Goal: Navigation & Orientation: Find specific page/section

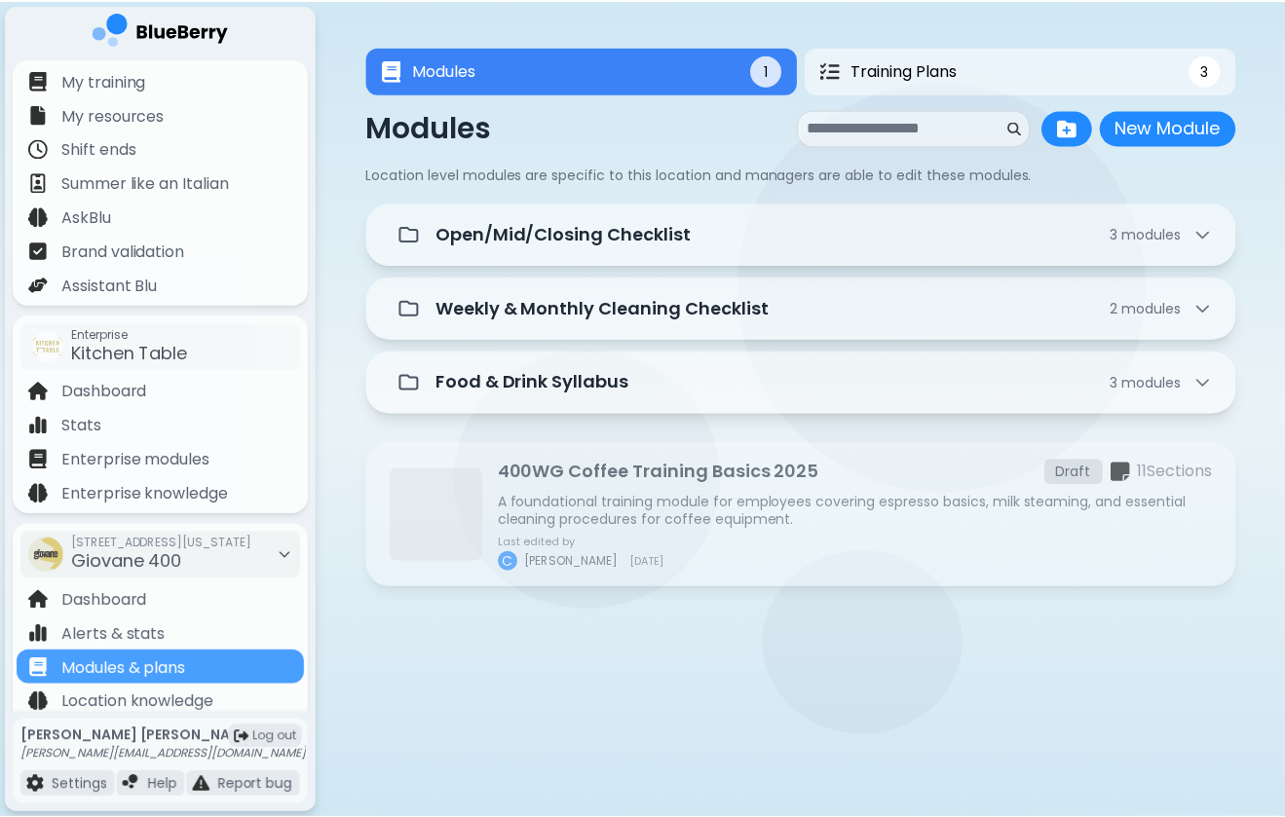
scroll to position [68, 0]
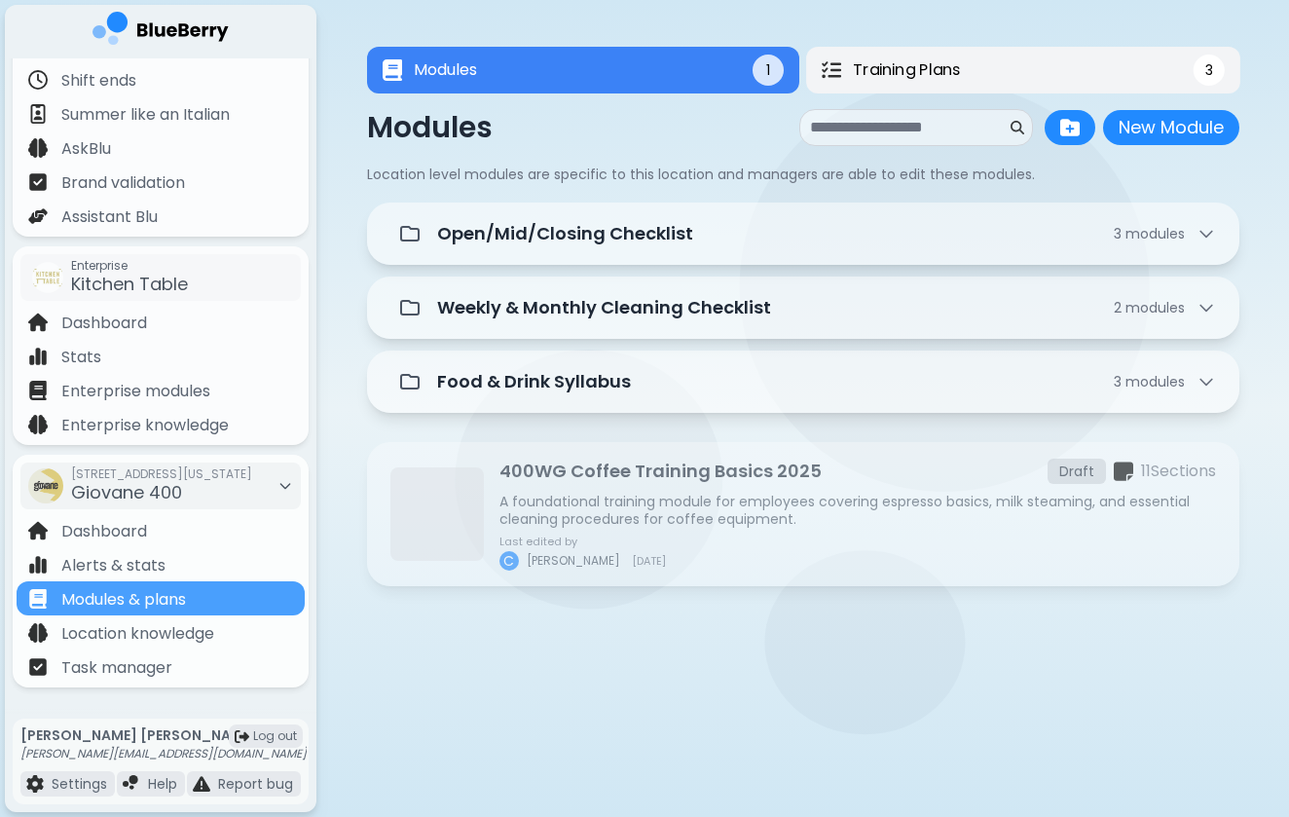
click at [901, 65] on span "Training Plans" at bounding box center [906, 69] width 106 height 23
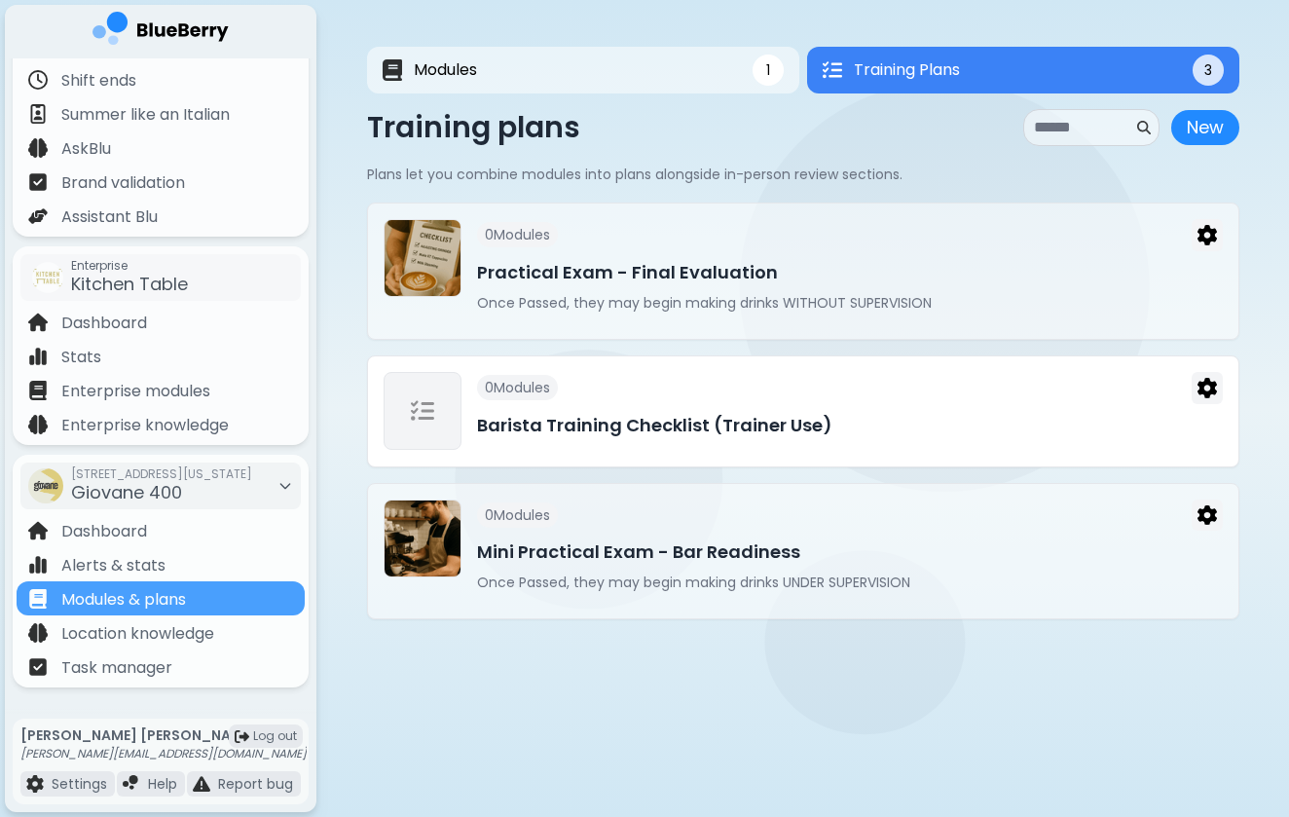
click at [646, 443] on div "0 Module s Barista Training Checklist (Trainer Use)" at bounding box center [850, 411] width 746 height 79
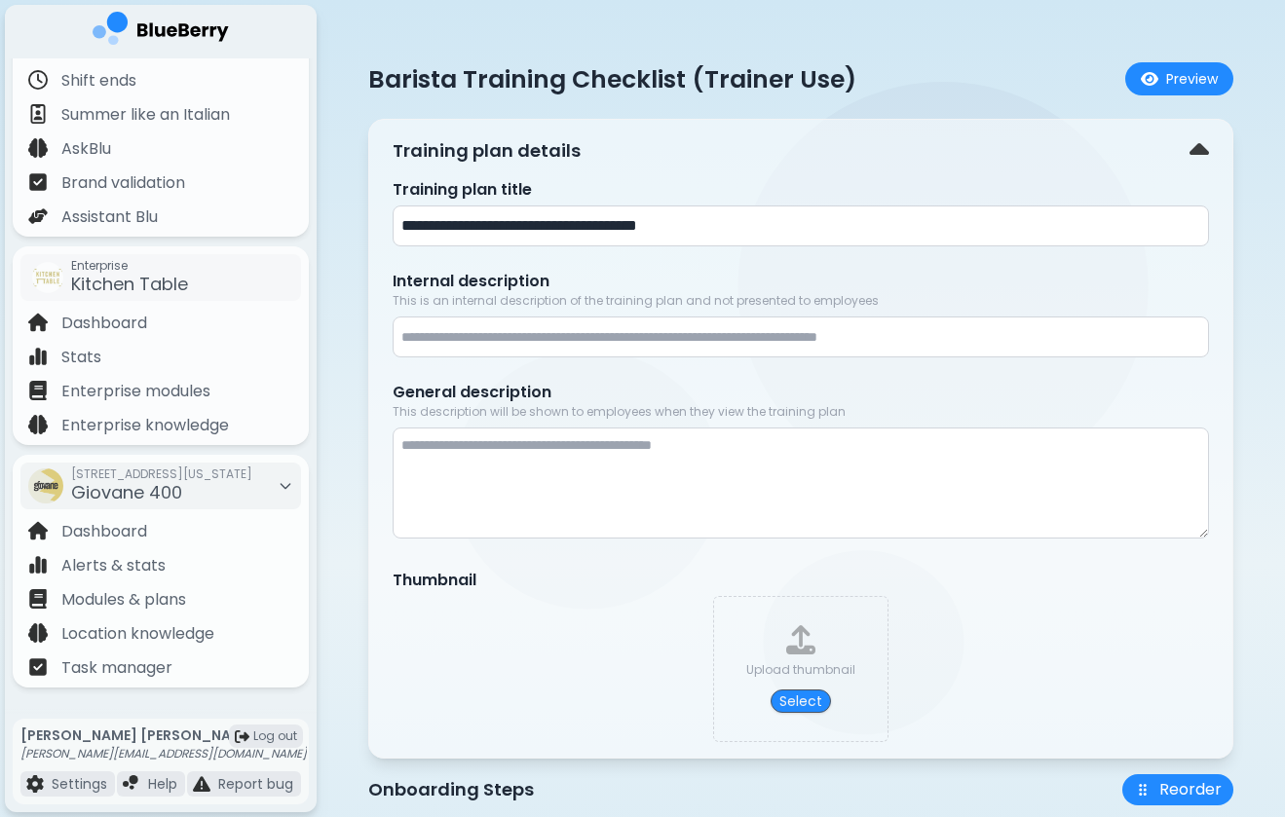
click at [402, 224] on input "**********" at bounding box center [800, 225] width 816 height 41
type input "**********"
click at [999, 79] on div "Draft!!!!!! Barista Training Checklist (Trainer Use) Preview" at bounding box center [800, 78] width 865 height 33
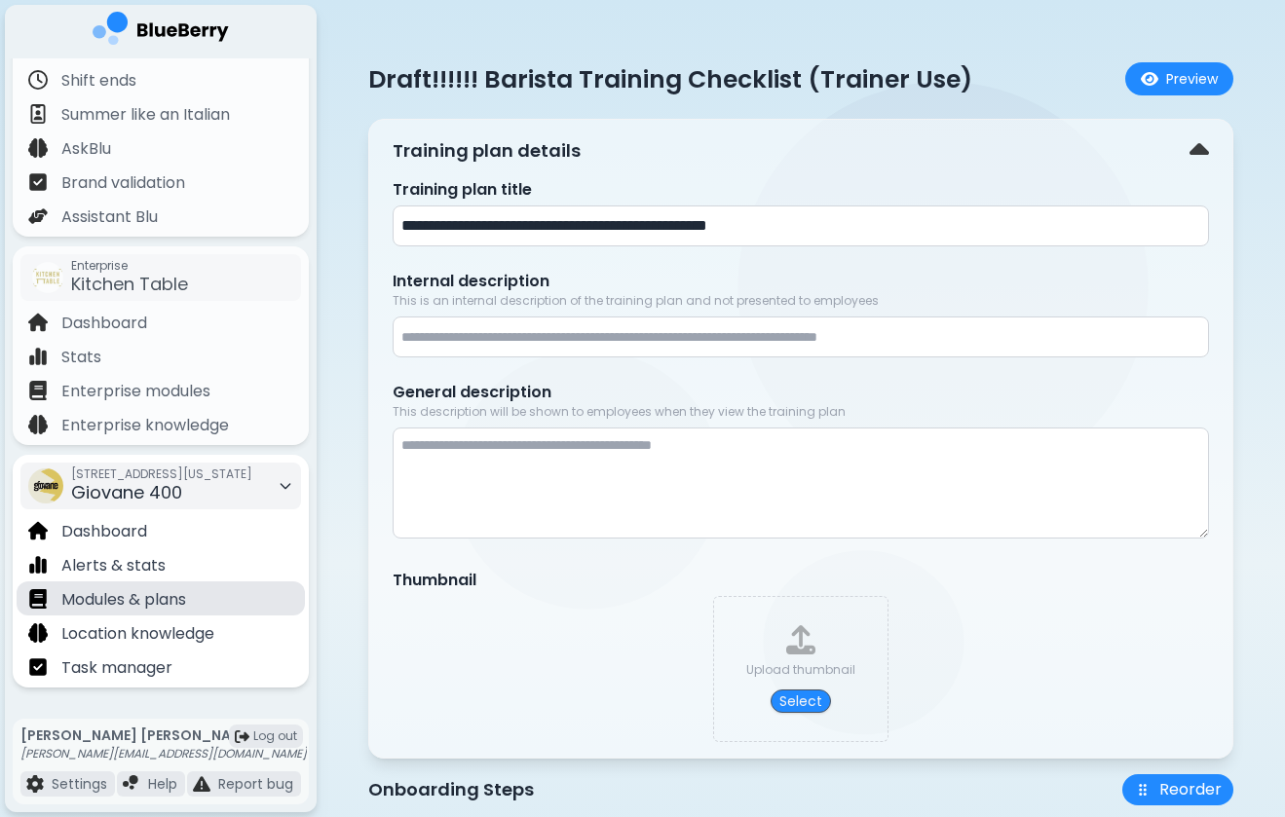
click at [141, 597] on p "Modules & plans" at bounding box center [123, 599] width 125 height 23
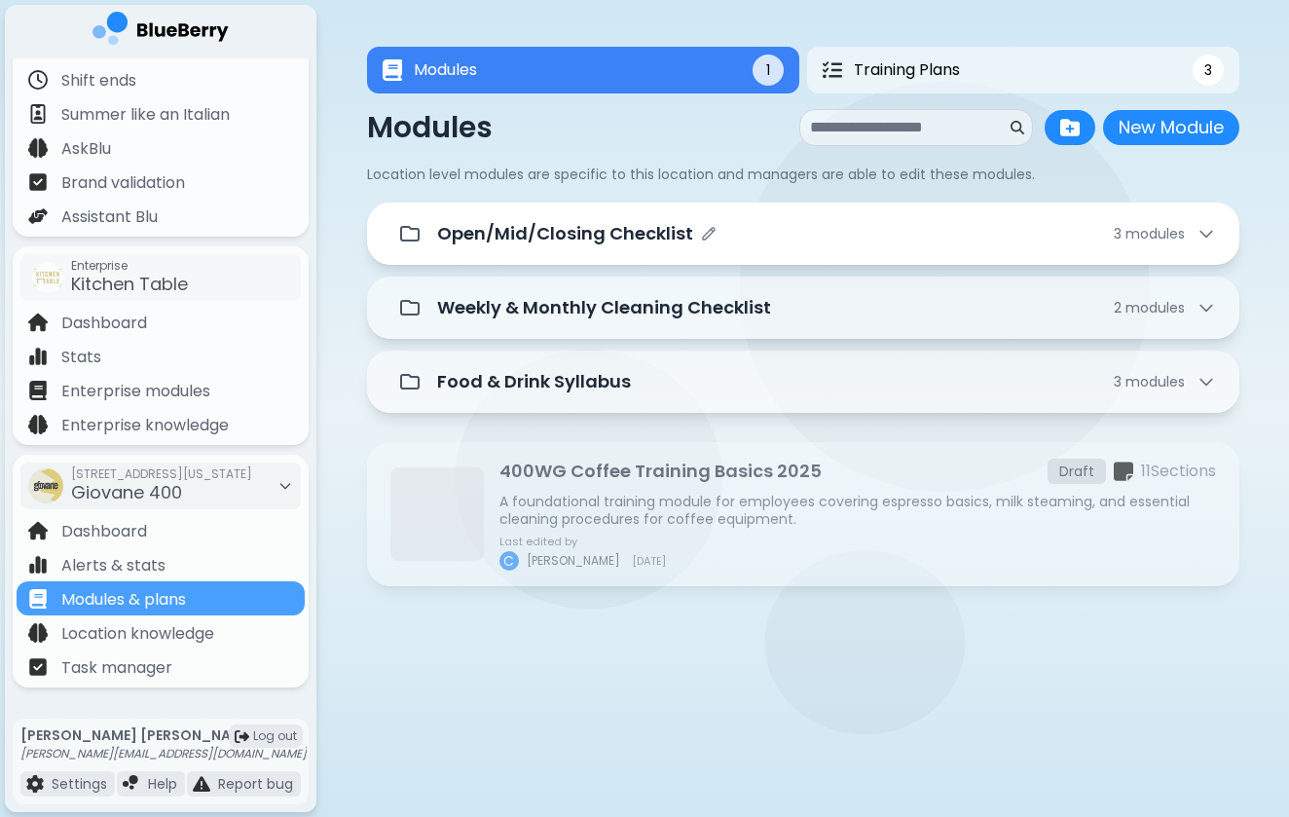
click at [548, 242] on p "Open/Mid/Closing Checklist" at bounding box center [565, 233] width 256 height 27
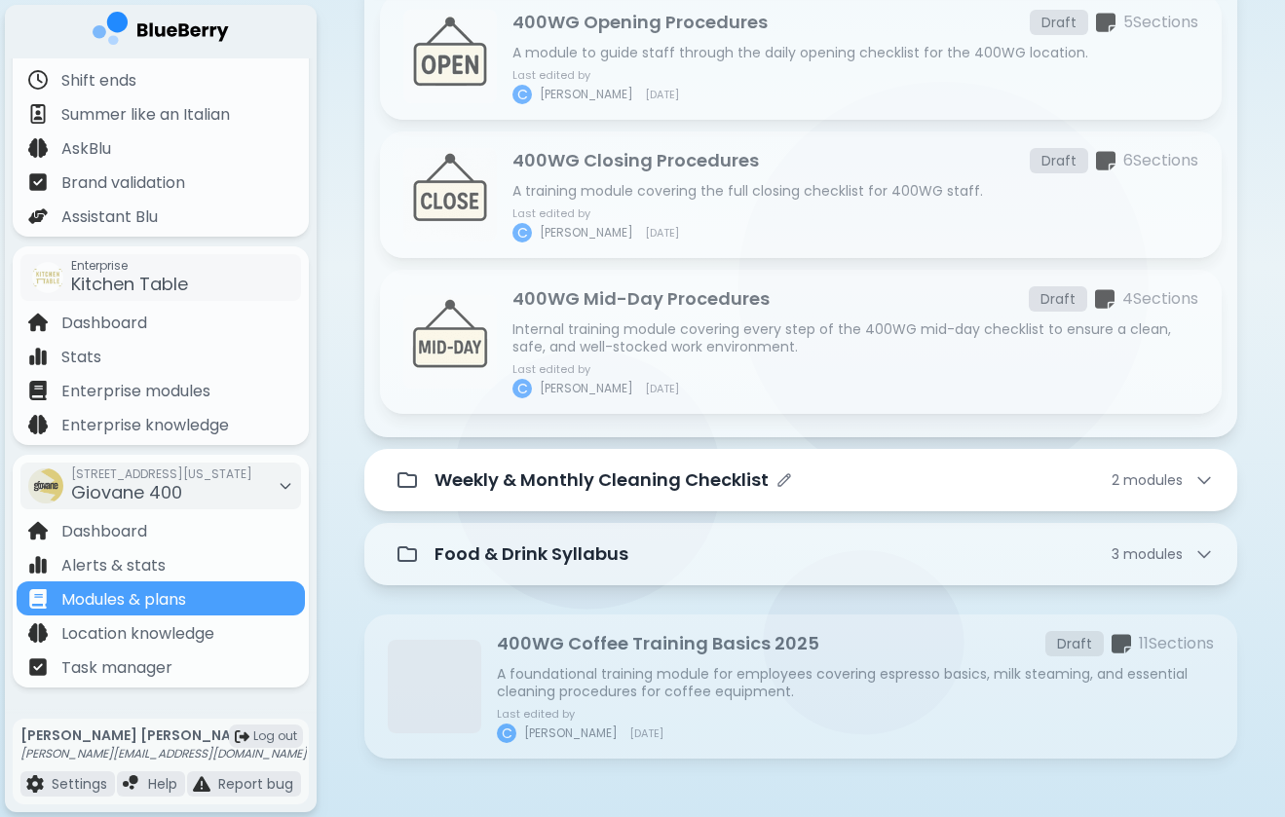
scroll to position [284, 0]
click at [636, 476] on p "Weekly & Monthly Cleaning Checklist" at bounding box center [601, 479] width 334 height 27
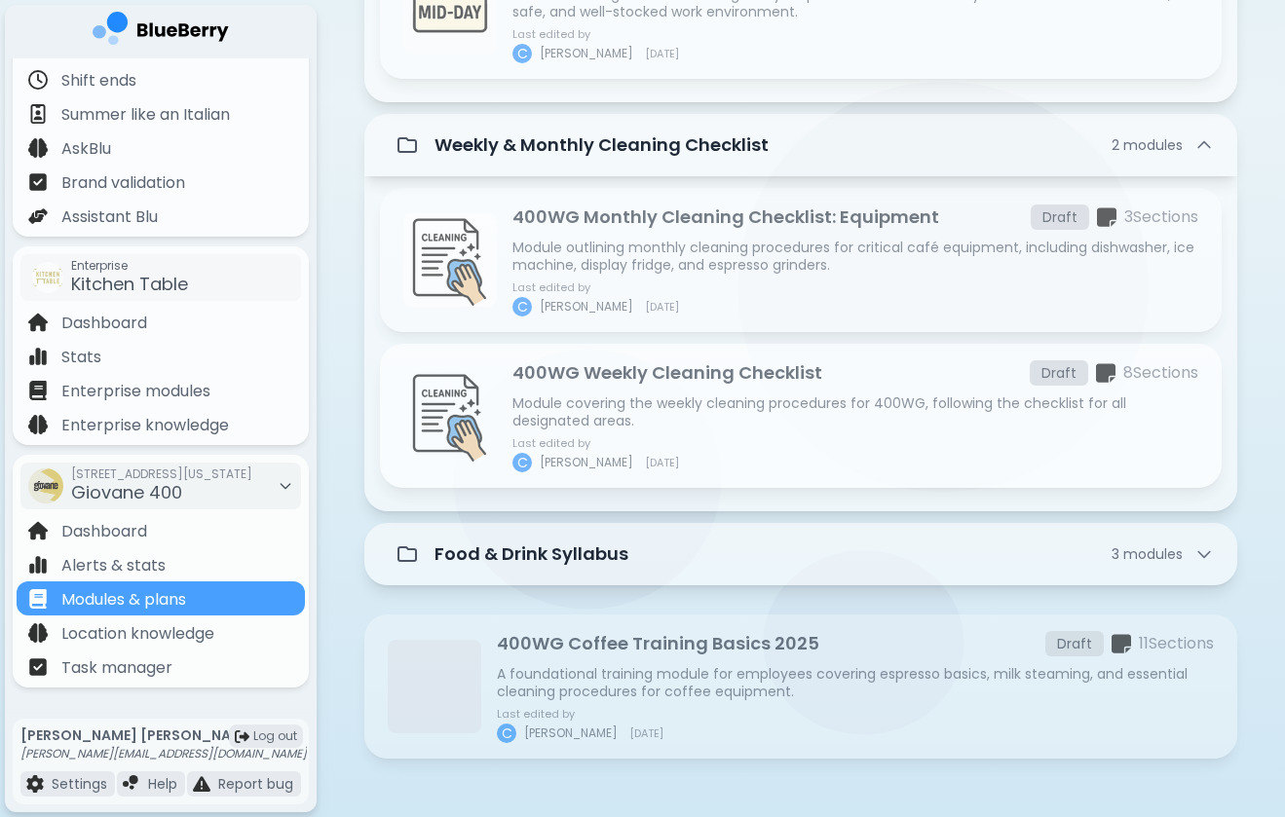
scroll to position [619, 0]
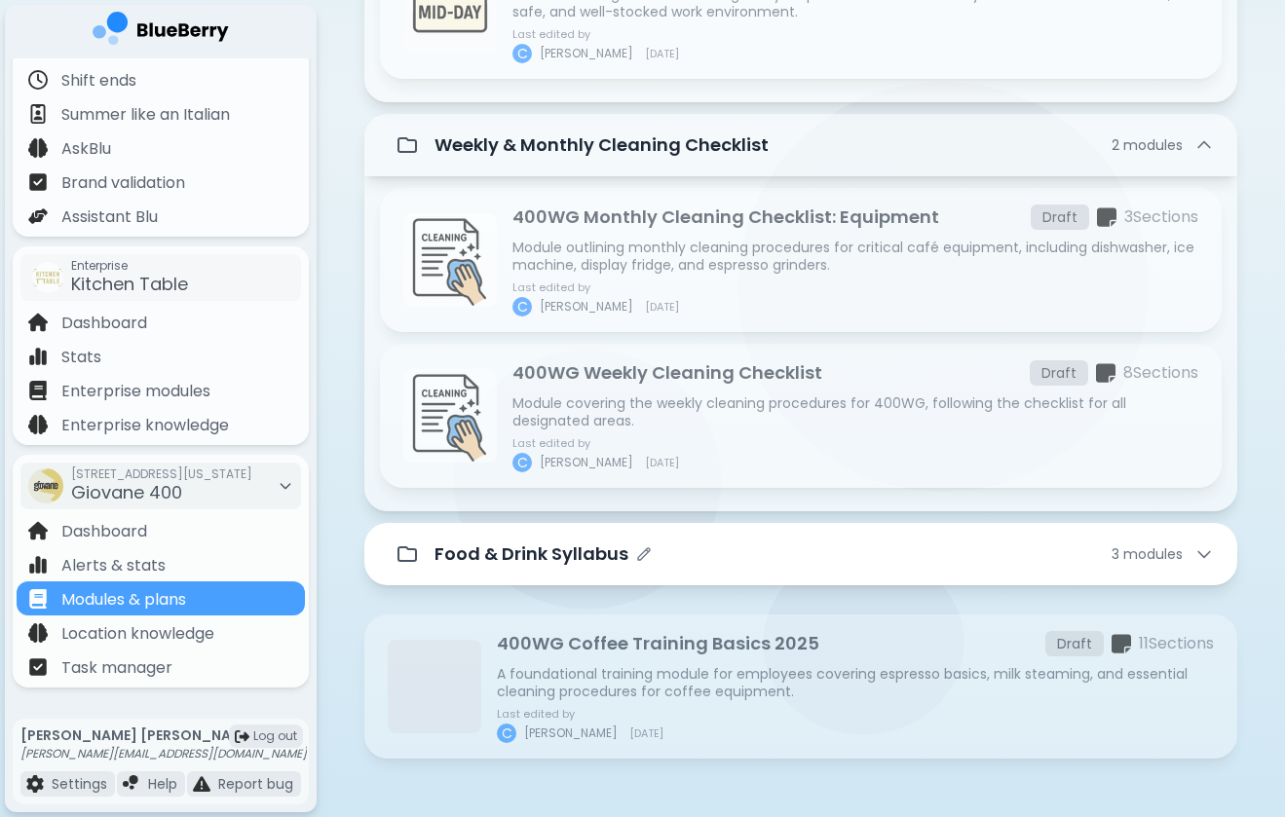
click at [574, 567] on p "Food & Drink Syllabus" at bounding box center [531, 553] width 194 height 27
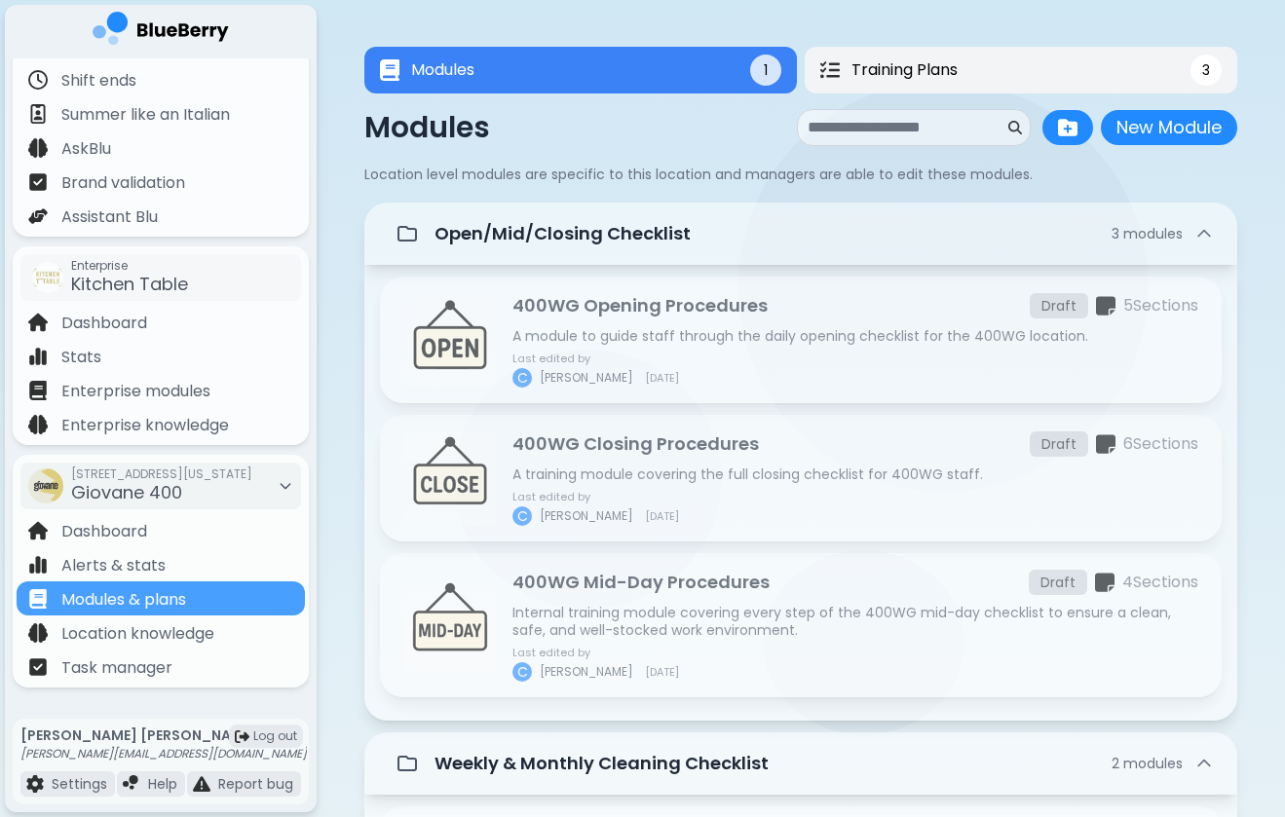
scroll to position [0, 0]
click at [1036, 69] on button "Training Plans 3" at bounding box center [1020, 70] width 433 height 47
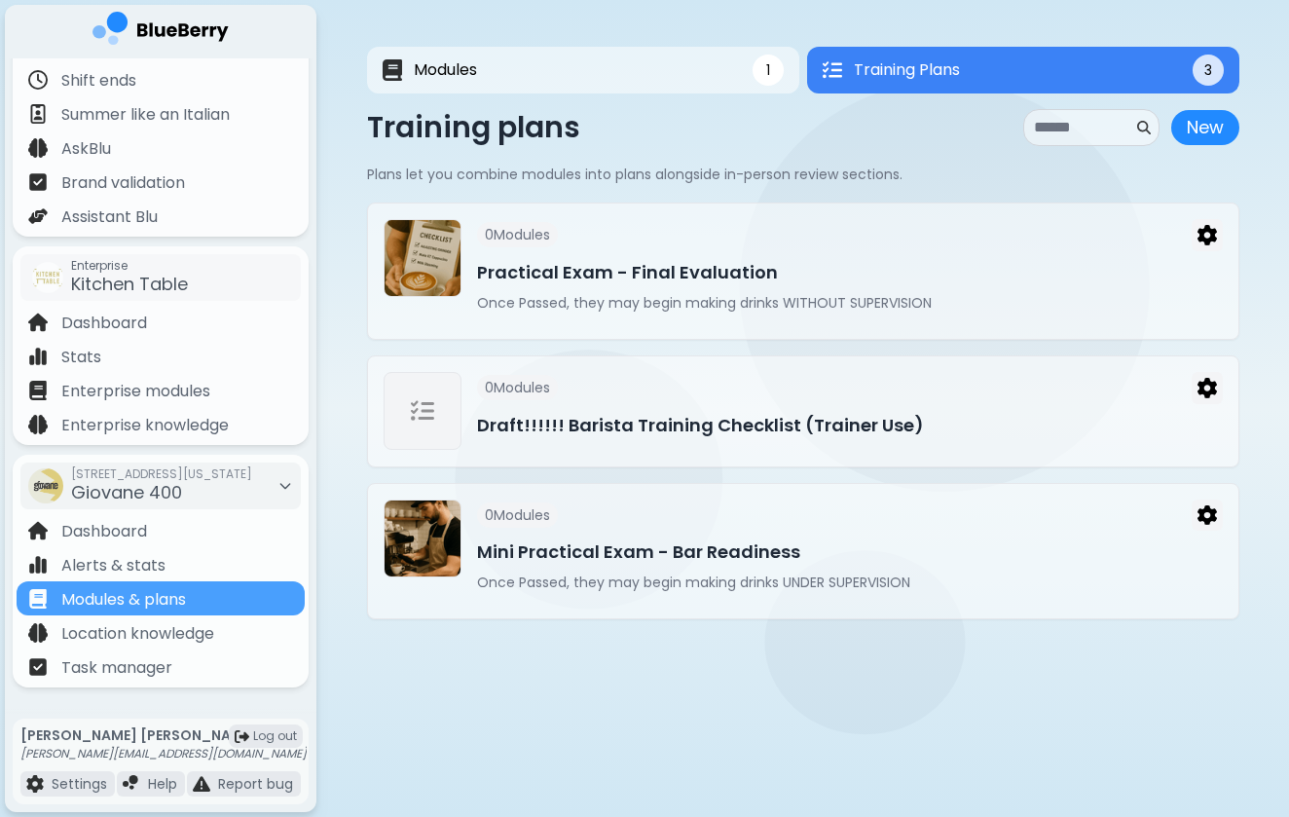
click at [325, 345] on div "Modules 1 Training Plans 3 1 Training Plans 3 Modules New Module New Module Loc…" at bounding box center [803, 333] width 973 height 666
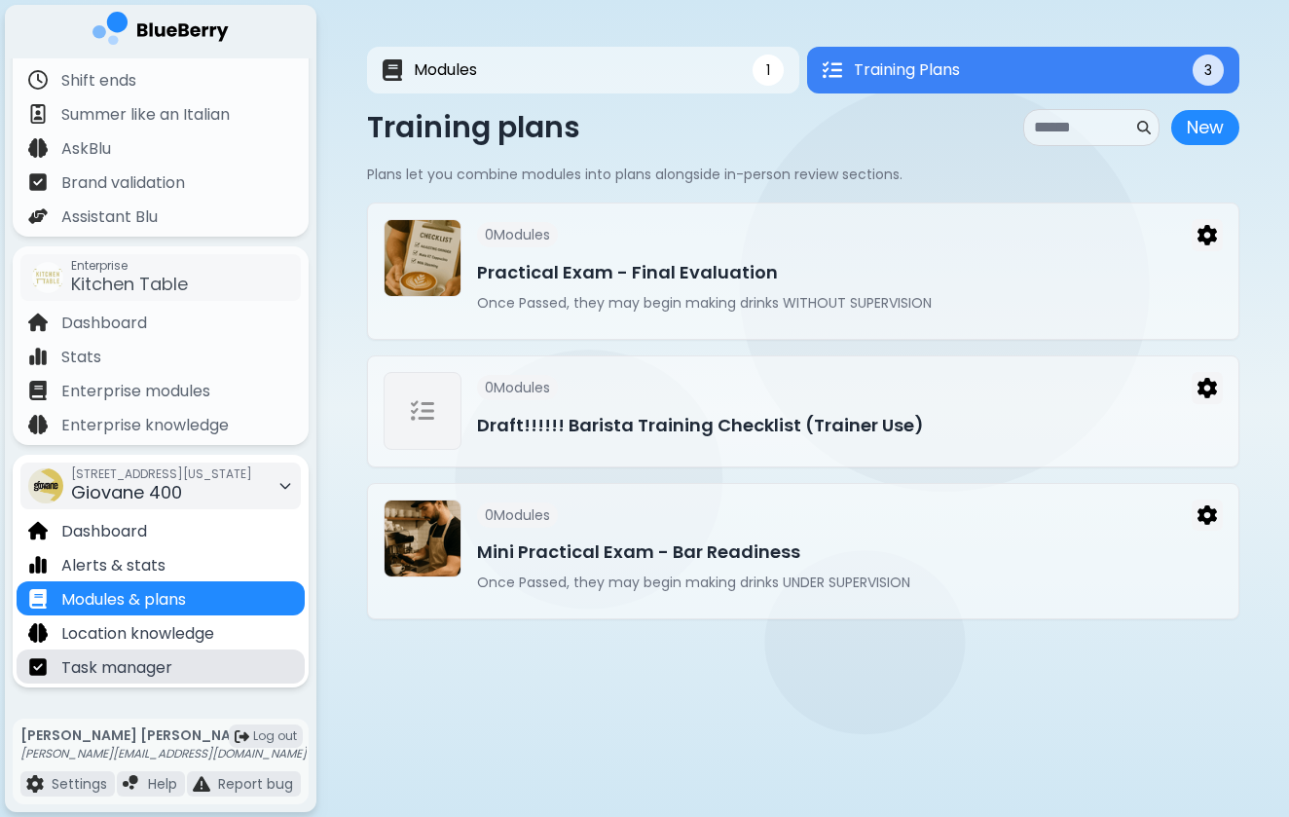
click at [109, 672] on p "Task manager" at bounding box center [116, 667] width 111 height 23
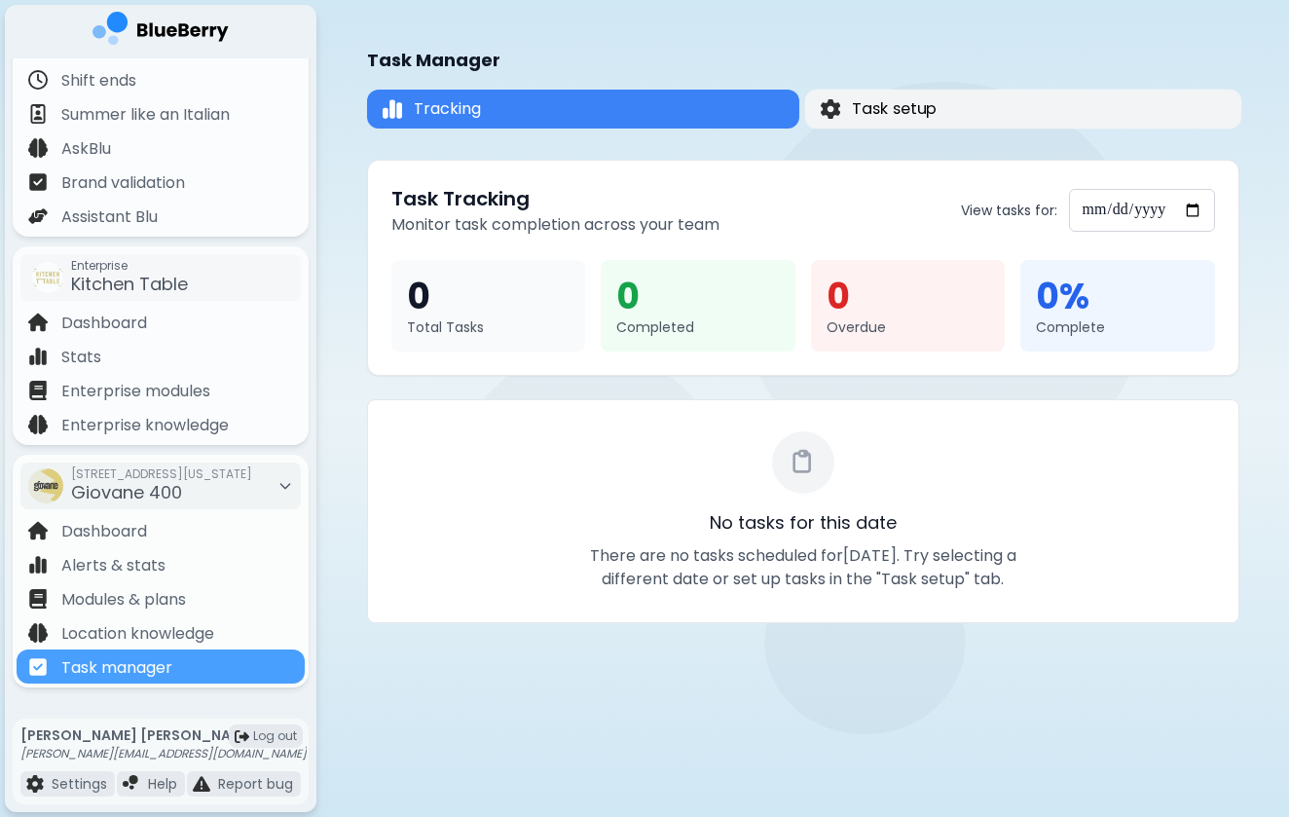
click at [895, 109] on span "Task setup" at bounding box center [894, 108] width 85 height 23
